Goal: Task Accomplishment & Management: Use online tool/utility

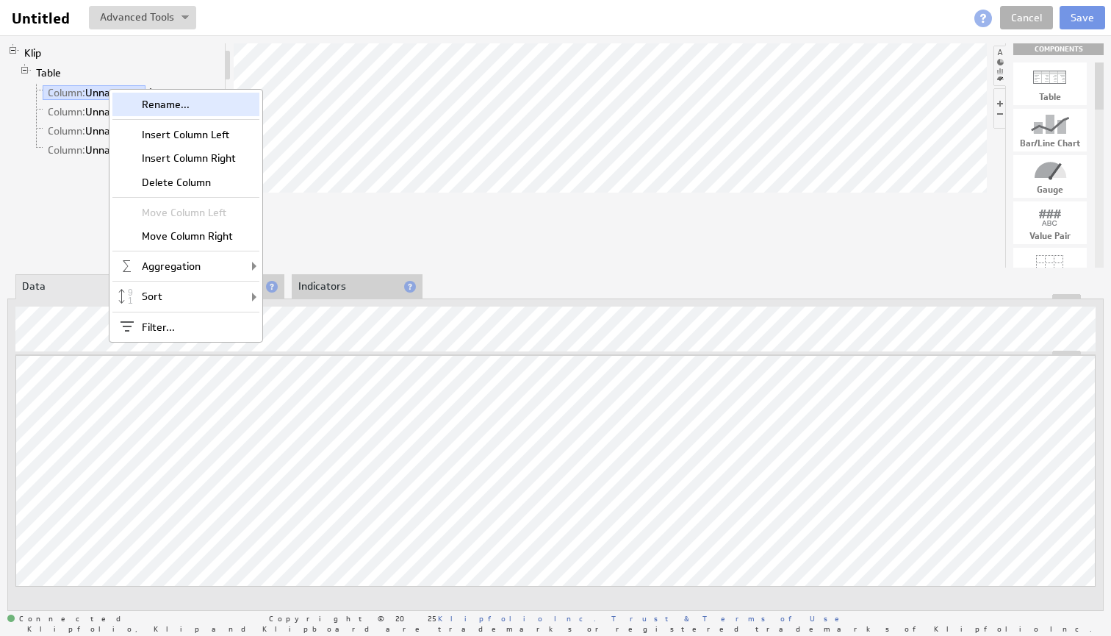
click at [139, 99] on div "Rename..." at bounding box center [185, 105] width 147 height 24
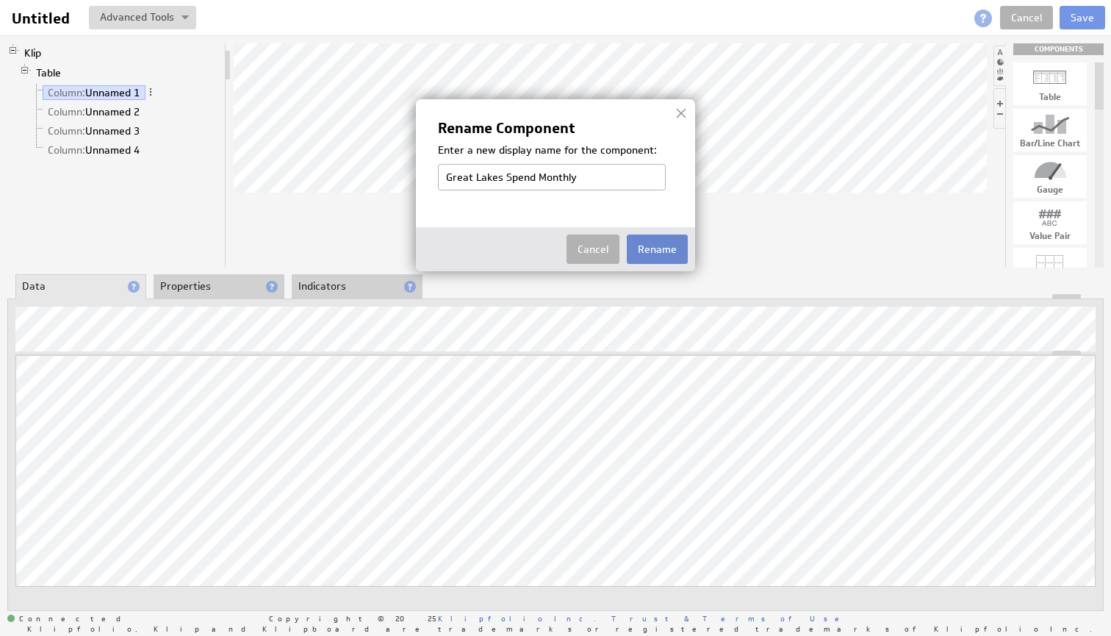
type input "Great Lakes Spend Monthly"
click at [655, 245] on button "Rename" at bounding box center [657, 248] width 61 height 29
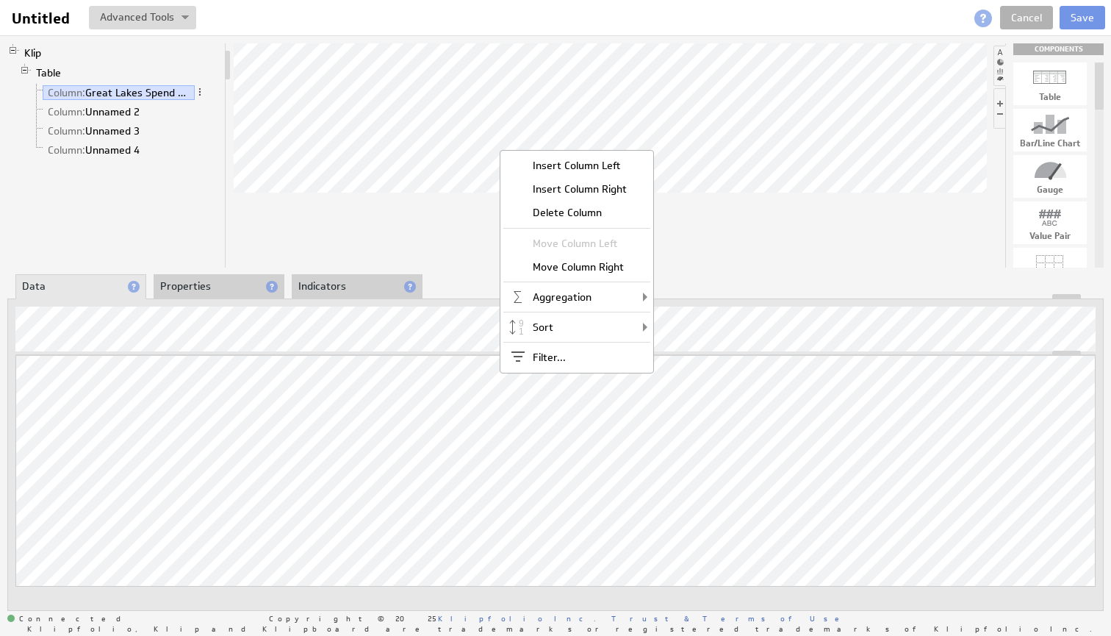
click at [459, 229] on div at bounding box center [610, 155] width 753 height 224
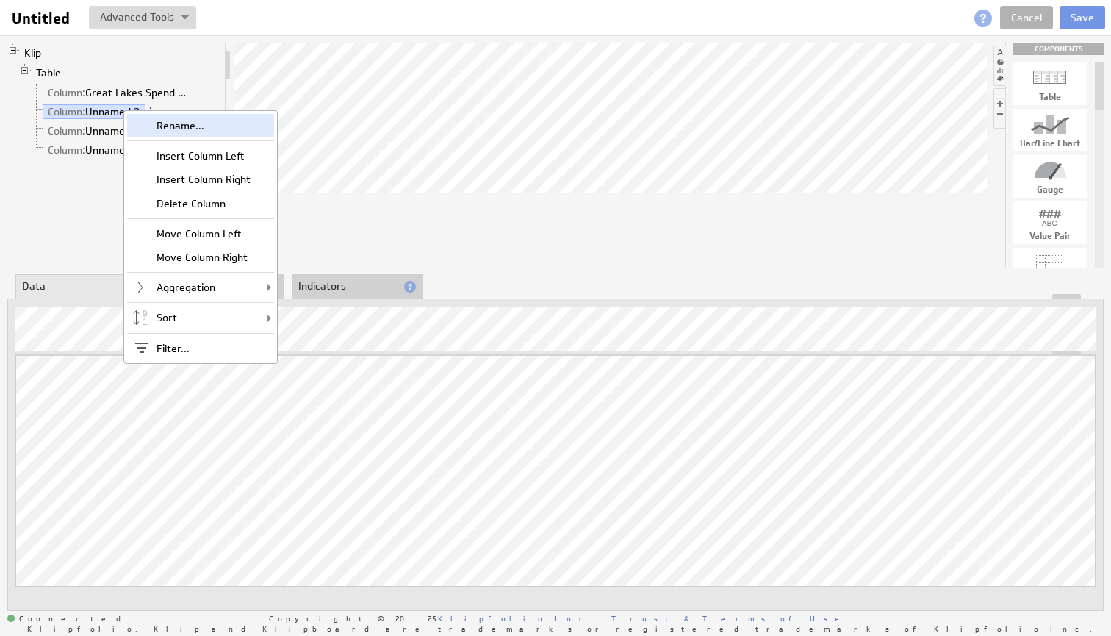
click at [212, 130] on div "Rename..." at bounding box center [200, 126] width 147 height 24
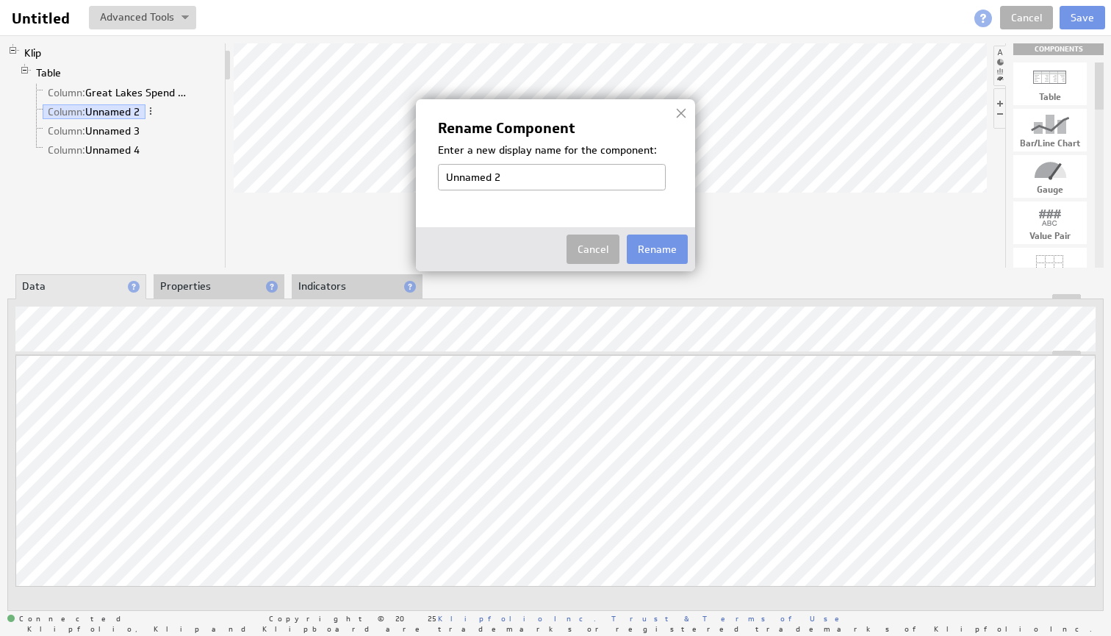
type input "P"
type input "Payroc Monthly Spend"
click at [652, 245] on button "Rename" at bounding box center [657, 248] width 61 height 29
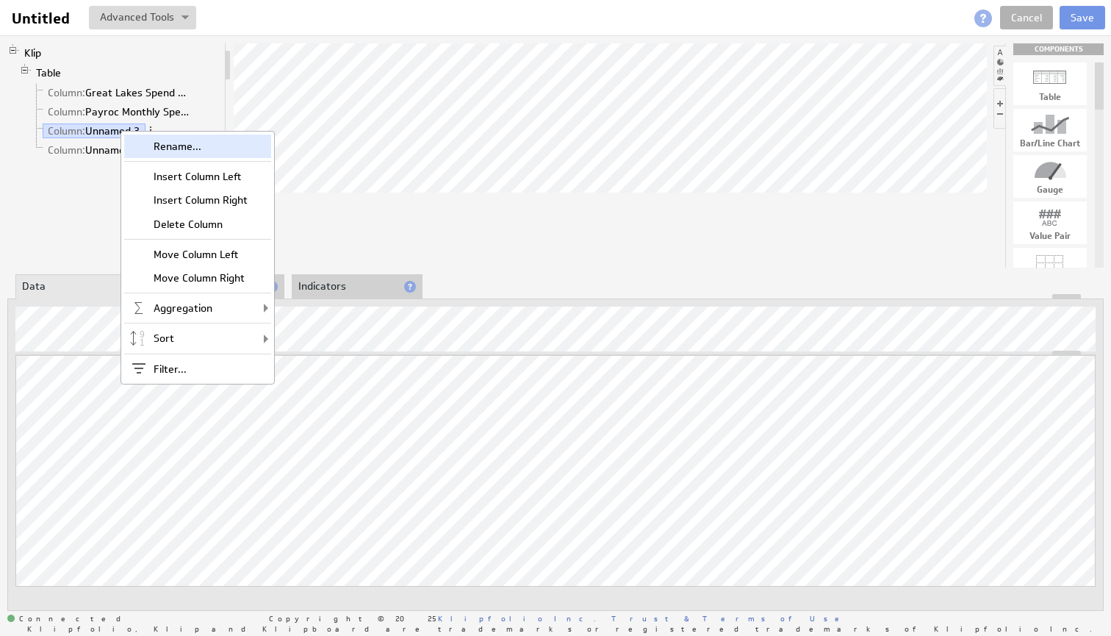
click at [184, 141] on div "Rename..." at bounding box center [197, 147] width 147 height 24
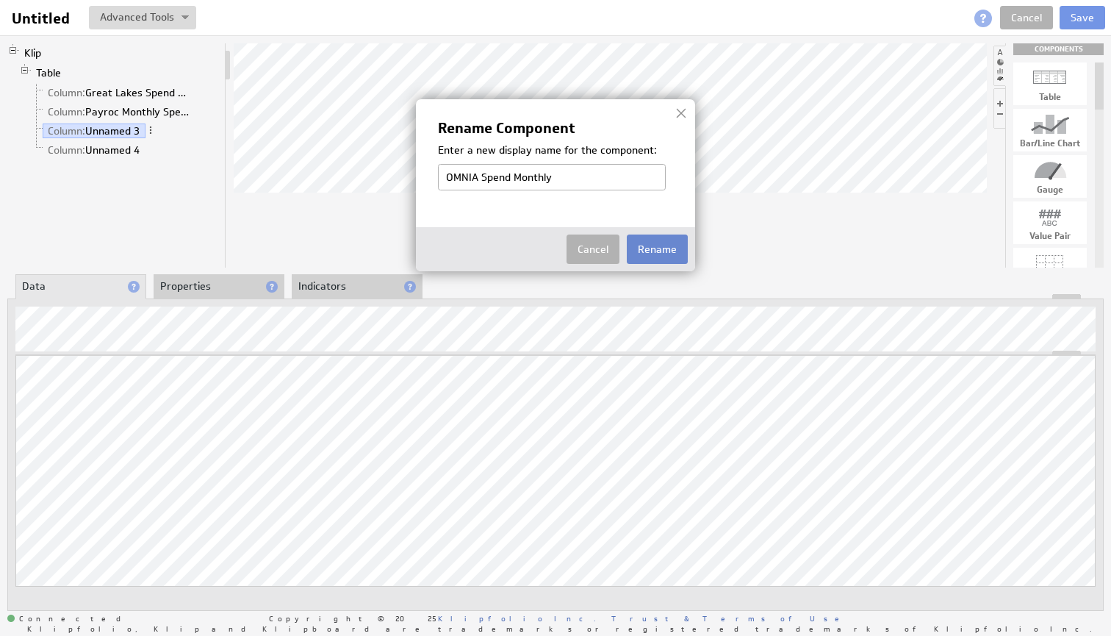
type input "OMNIA Spend Monthly"
click at [659, 250] on button "Rename" at bounding box center [657, 248] width 61 height 29
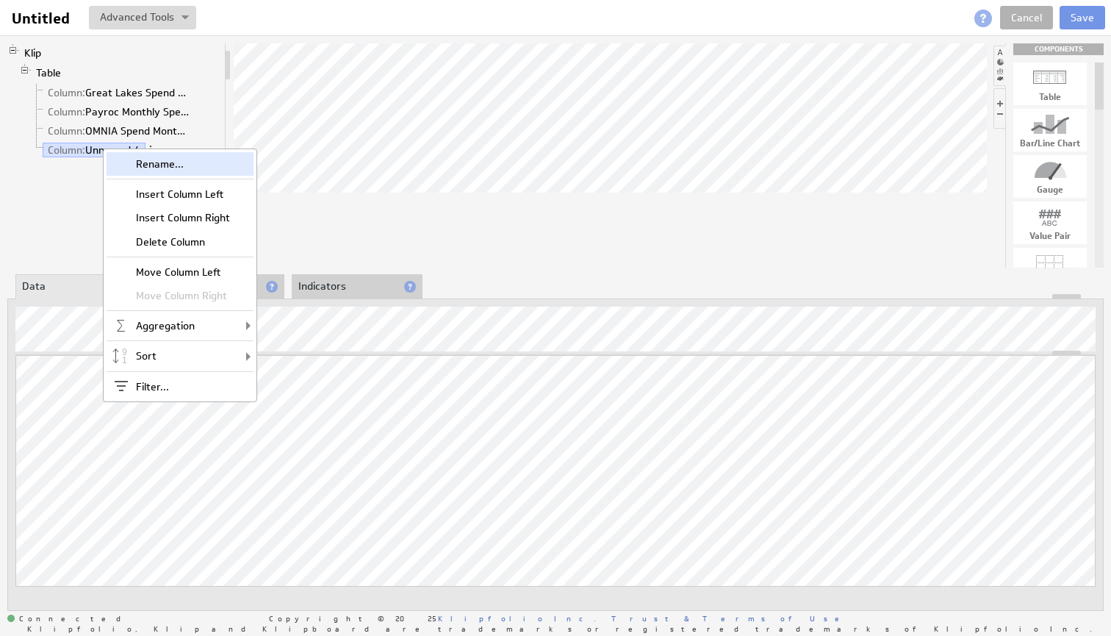
click at [192, 171] on div "Rename..." at bounding box center [180, 164] width 147 height 24
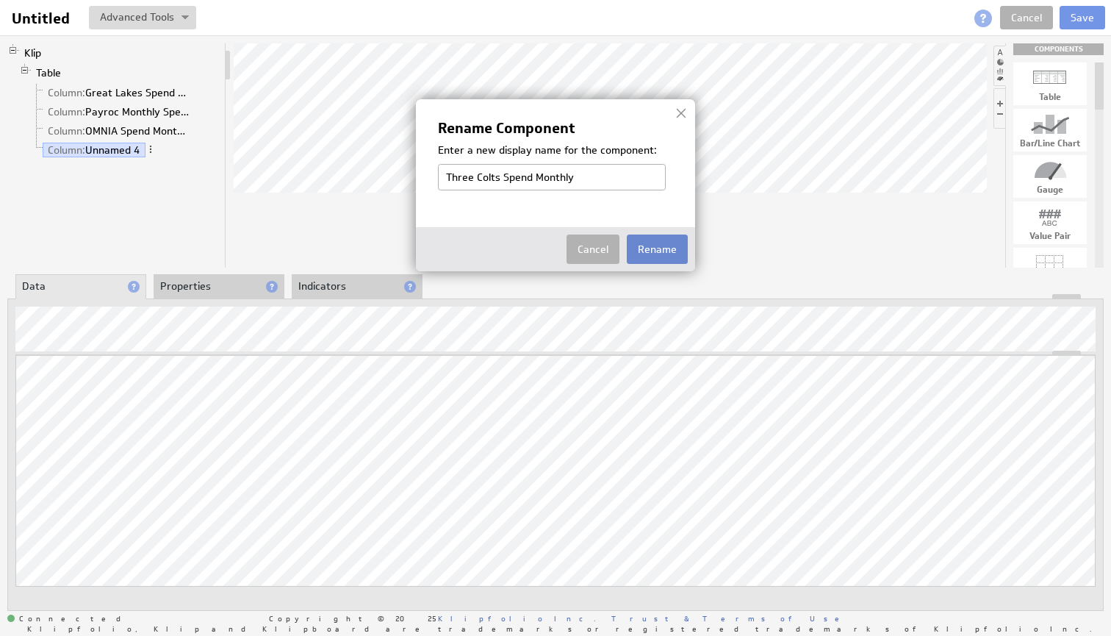
type input "Three Colts Spend Monthly"
click at [663, 244] on button "Rename" at bounding box center [657, 248] width 61 height 29
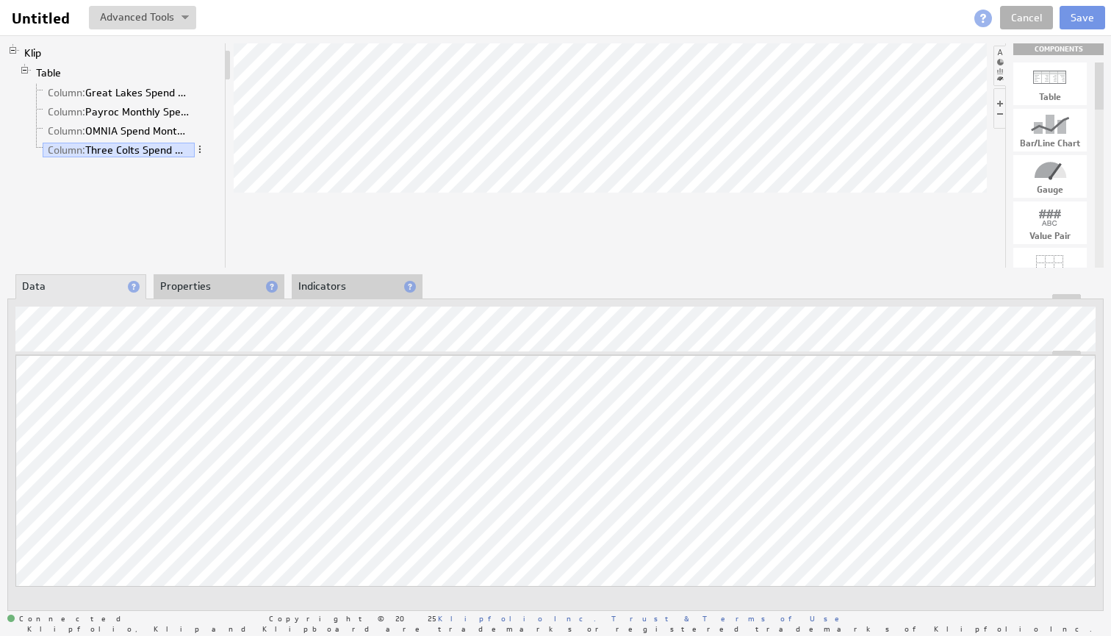
click at [652, 246] on div at bounding box center [610, 155] width 753 height 224
click at [1099, 22] on button "Save" at bounding box center [1083, 18] width 46 height 24
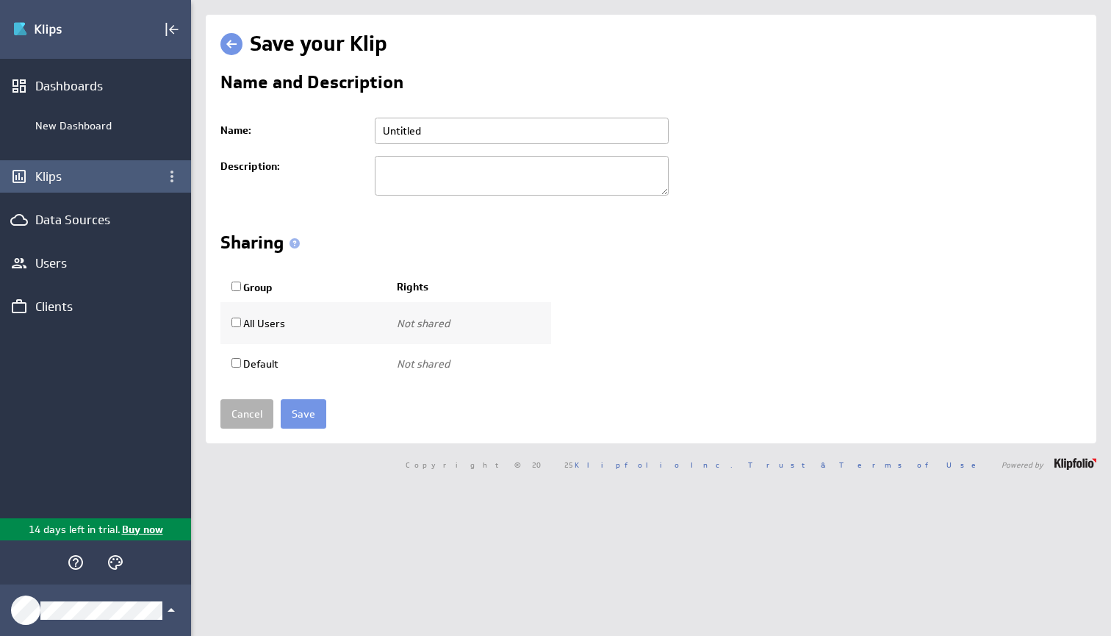
click at [89, 166] on div "Klips" at bounding box center [95, 176] width 191 height 32
